Goal: Task Accomplishment & Management: Complete application form

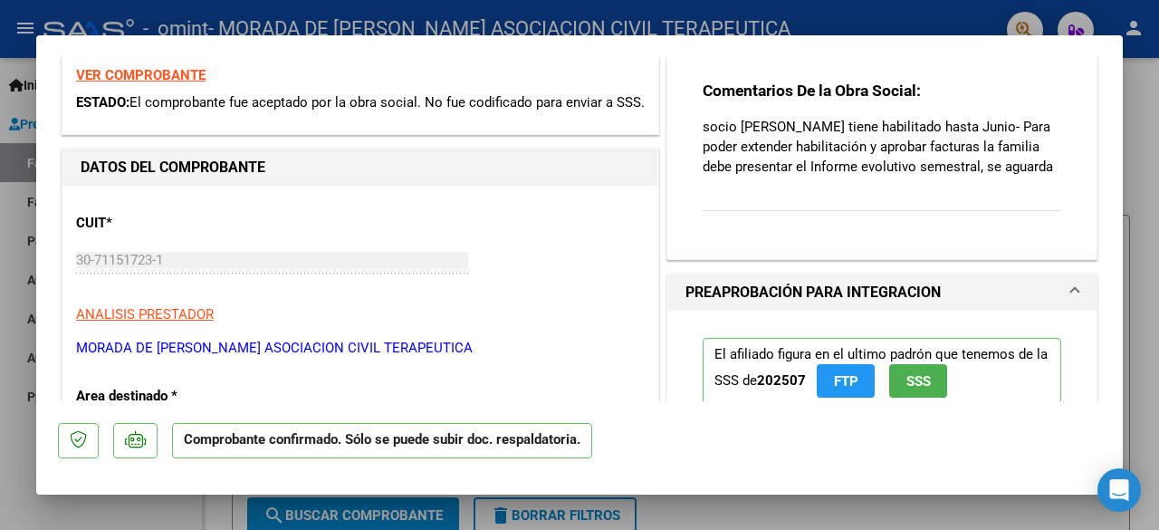
scroll to position [181, 0]
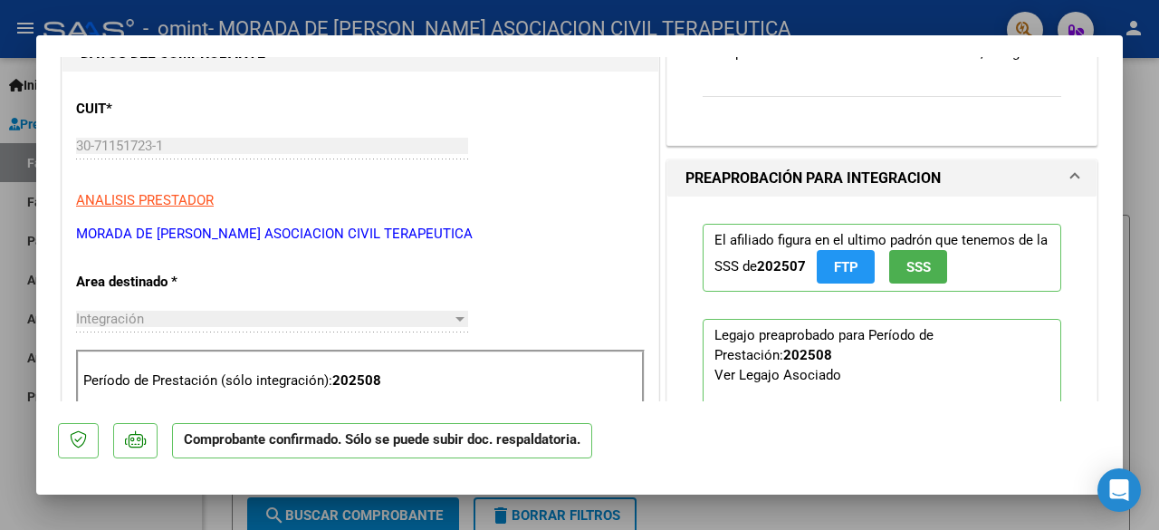
click at [896, 26] on div at bounding box center [579, 265] width 1159 height 530
type input "$ 0,00"
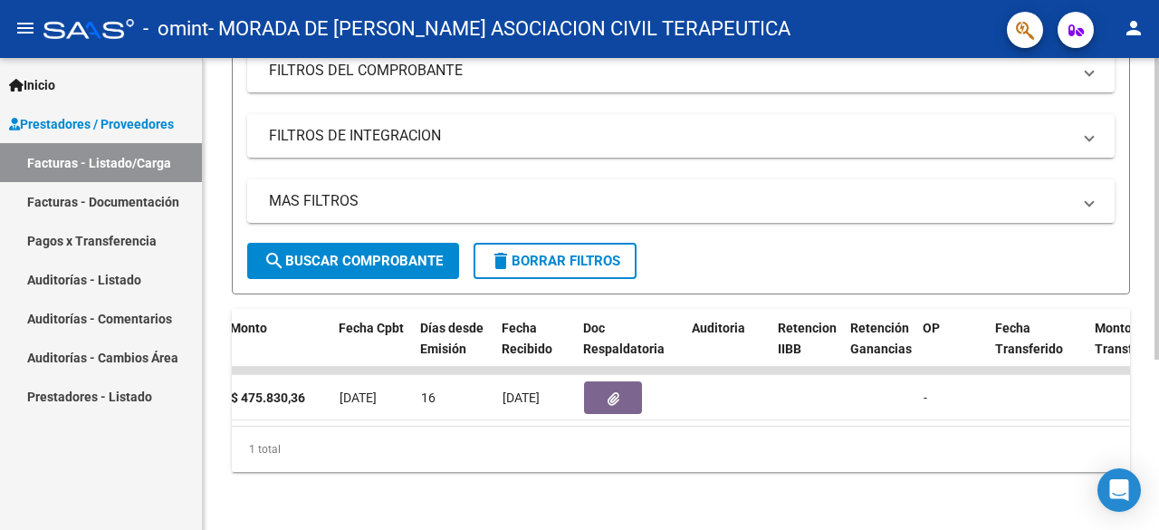
scroll to position [0, 828]
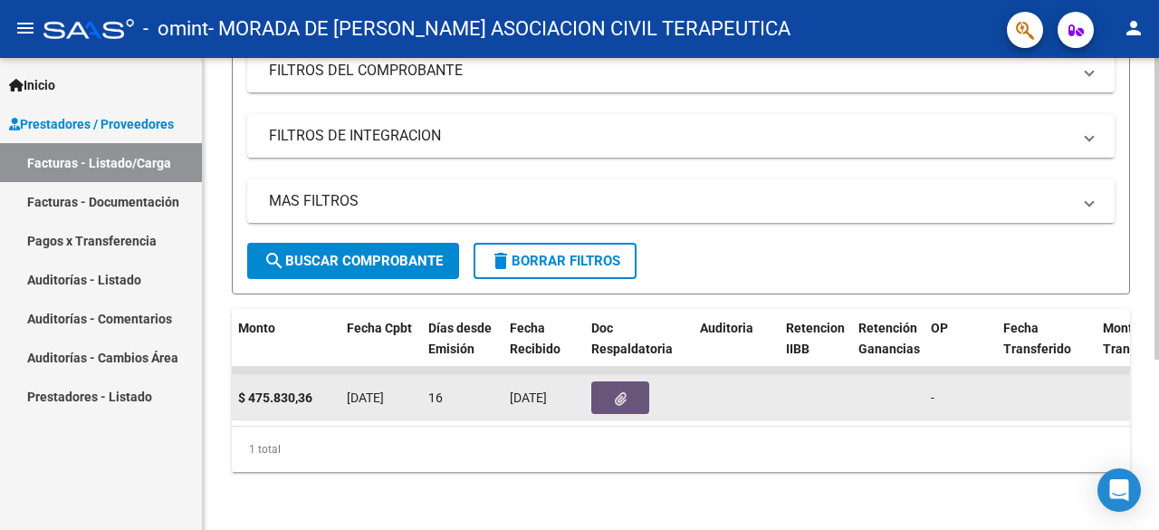
click at [611, 391] on button "button" at bounding box center [620, 397] width 58 height 33
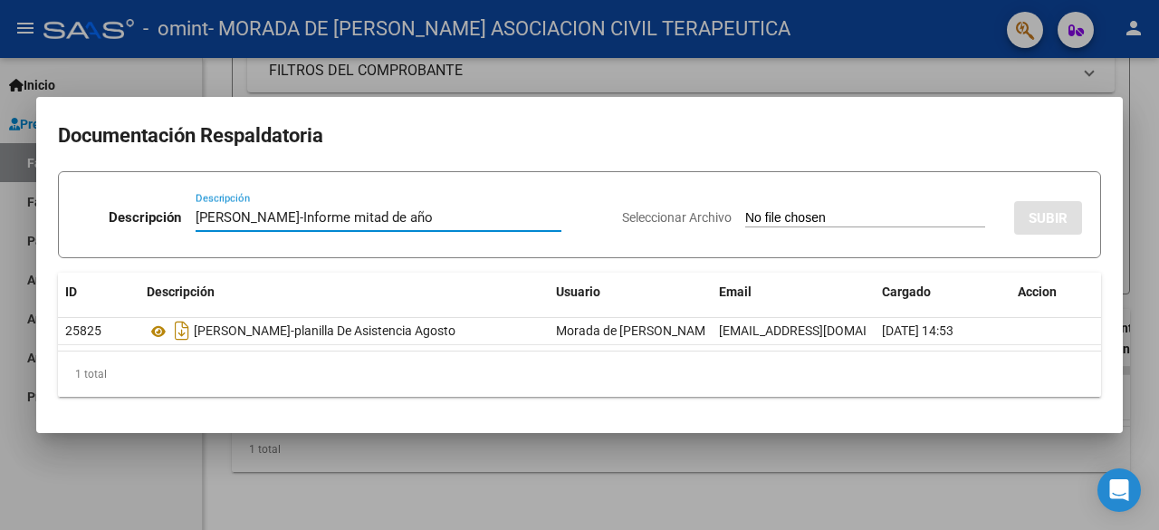
type input "[PERSON_NAME]-Informe mitad de año"
click at [754, 223] on input "Seleccionar Archivo" at bounding box center [865, 218] width 240 height 17
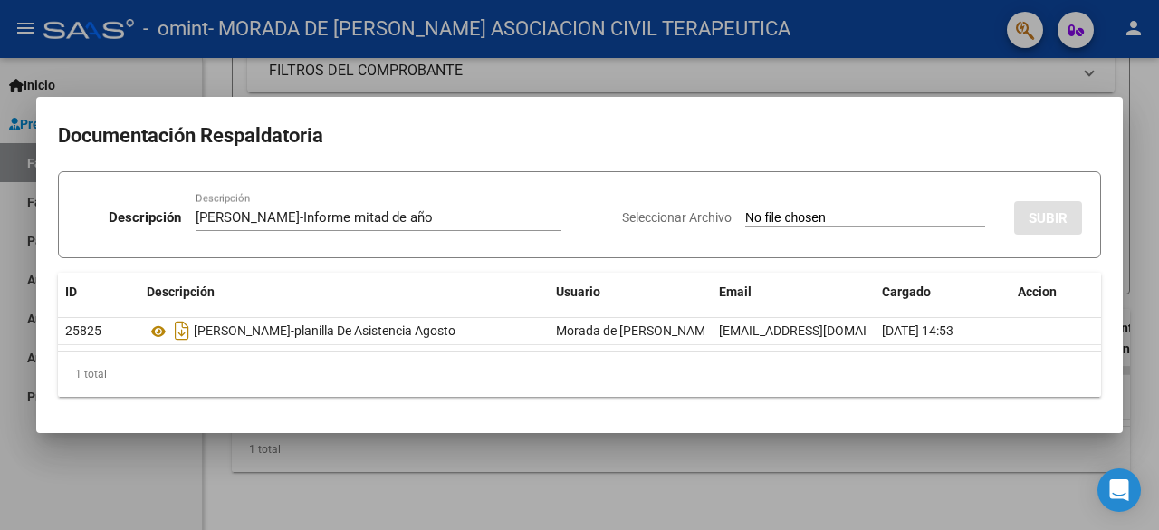
type input "C:\fakepath\[PERSON_NAME]-Informe mitad de año.pdf"
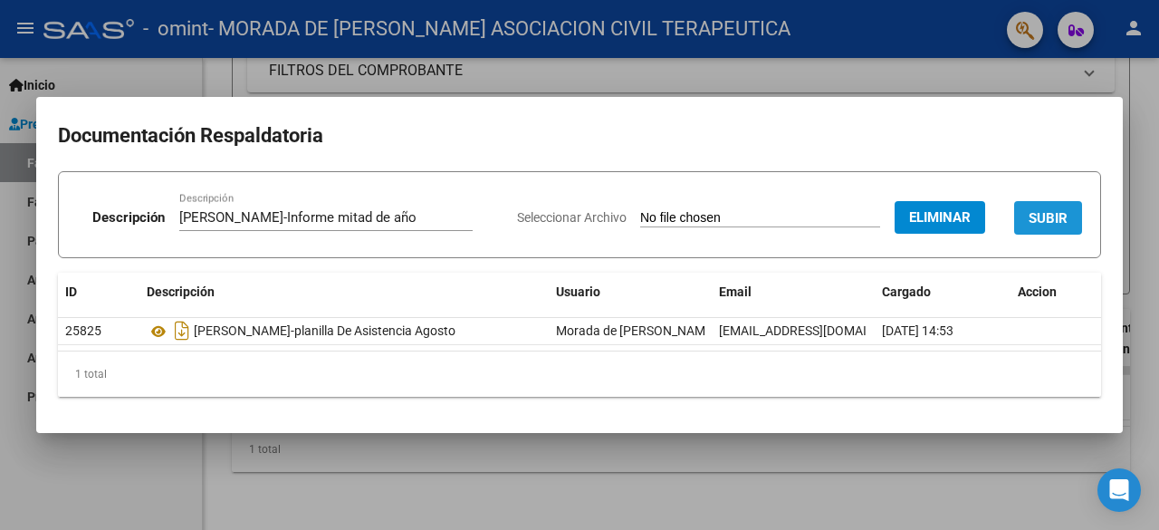
click at [1047, 224] on span "SUBIR" at bounding box center [1048, 218] width 39 height 16
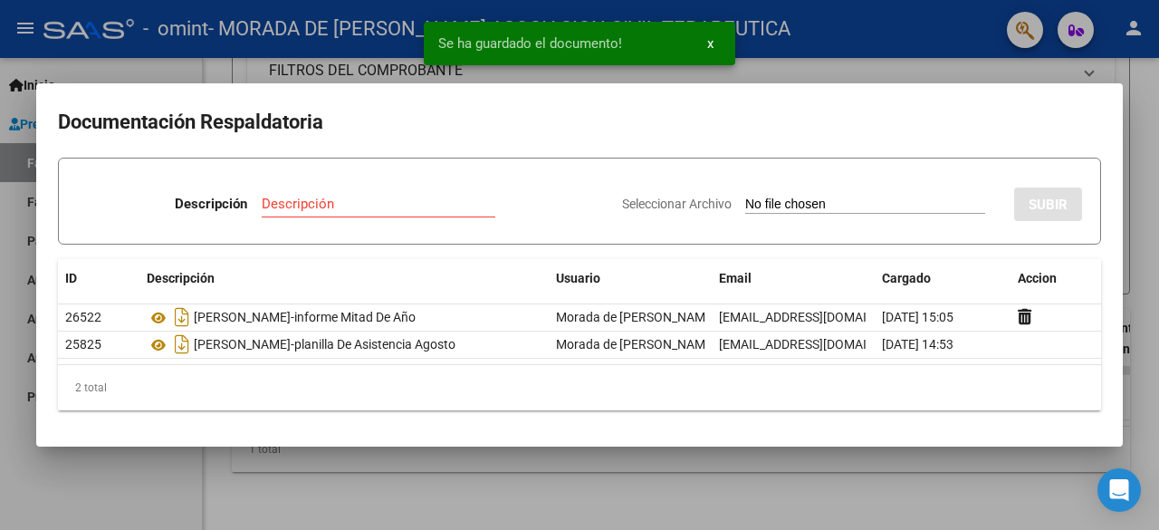
click at [689, 478] on div at bounding box center [579, 265] width 1159 height 530
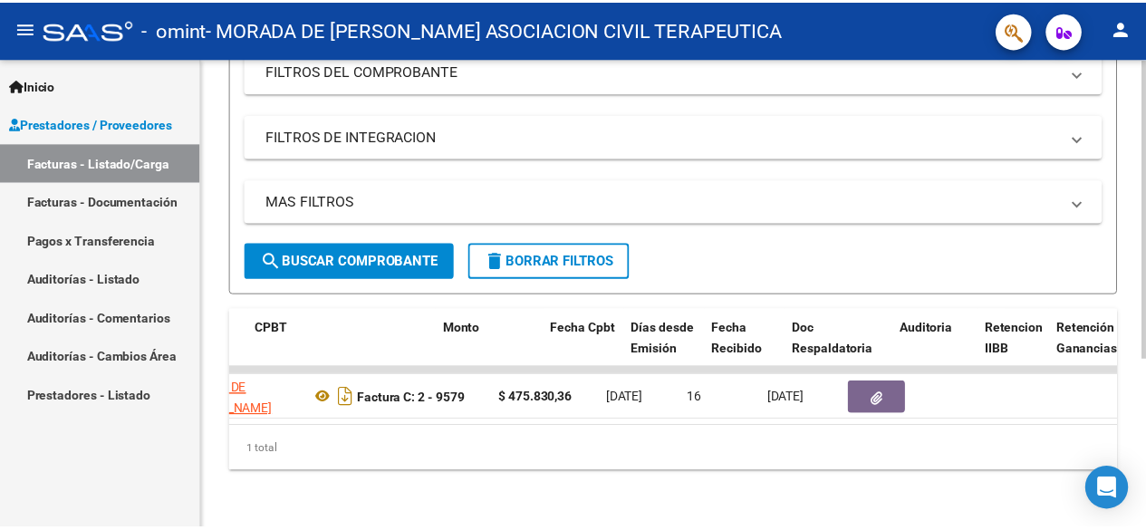
scroll to position [0, 620]
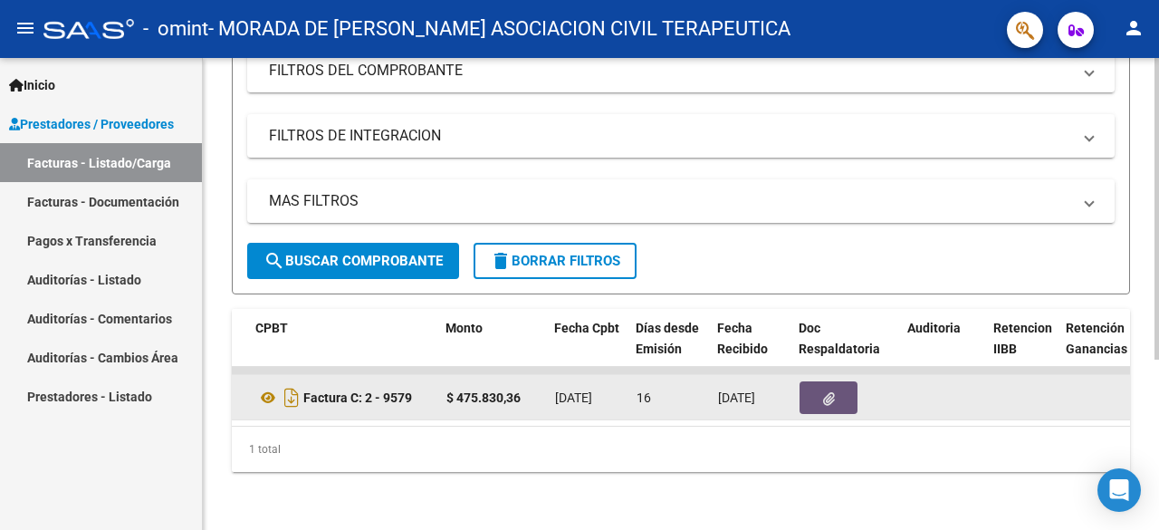
click at [830, 392] on icon "button" at bounding box center [829, 399] width 12 height 14
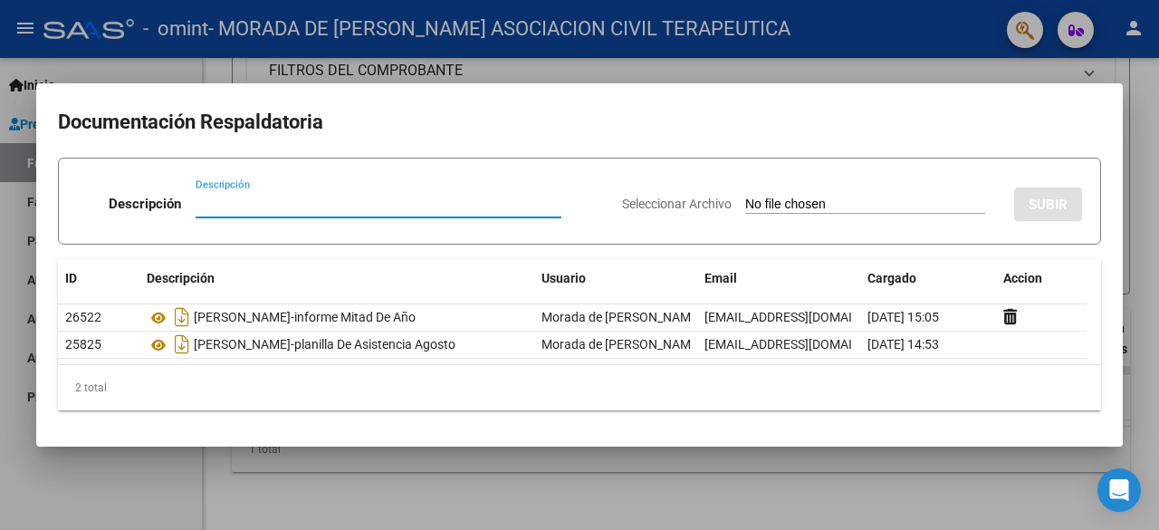
click at [714, 69] on div at bounding box center [579, 265] width 1159 height 530
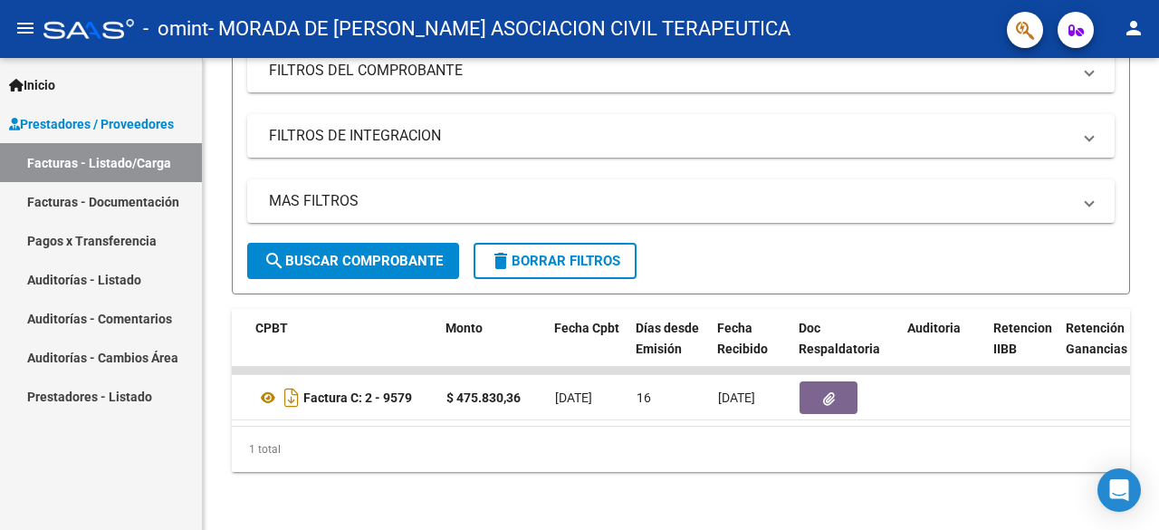
click at [1145, 26] on button "person" at bounding box center [1134, 29] width 36 height 36
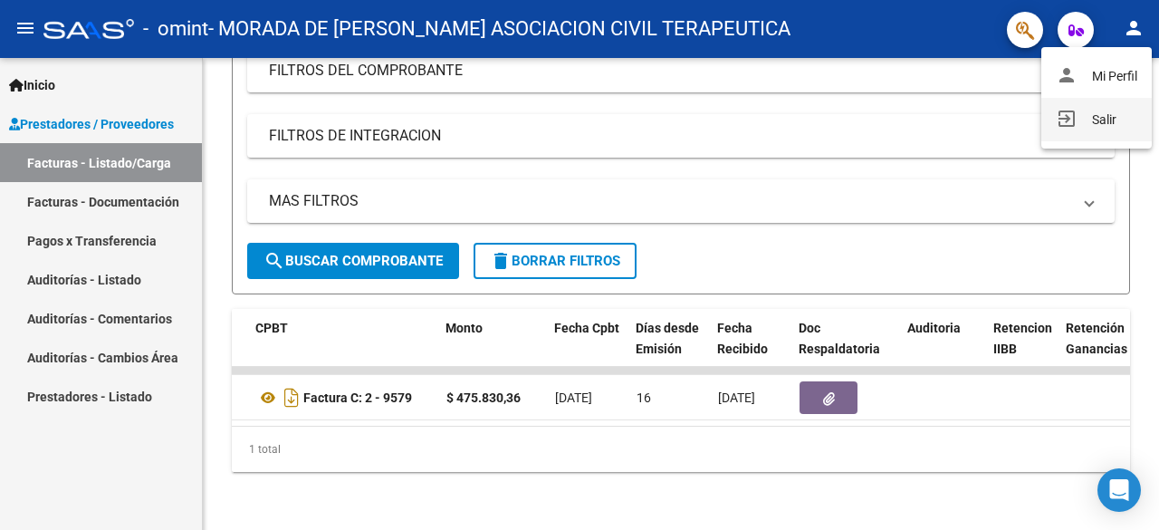
click at [1067, 118] on mat-icon "exit_to_app" at bounding box center [1067, 119] width 22 height 22
